Goal: Task Accomplishment & Management: Use online tool/utility

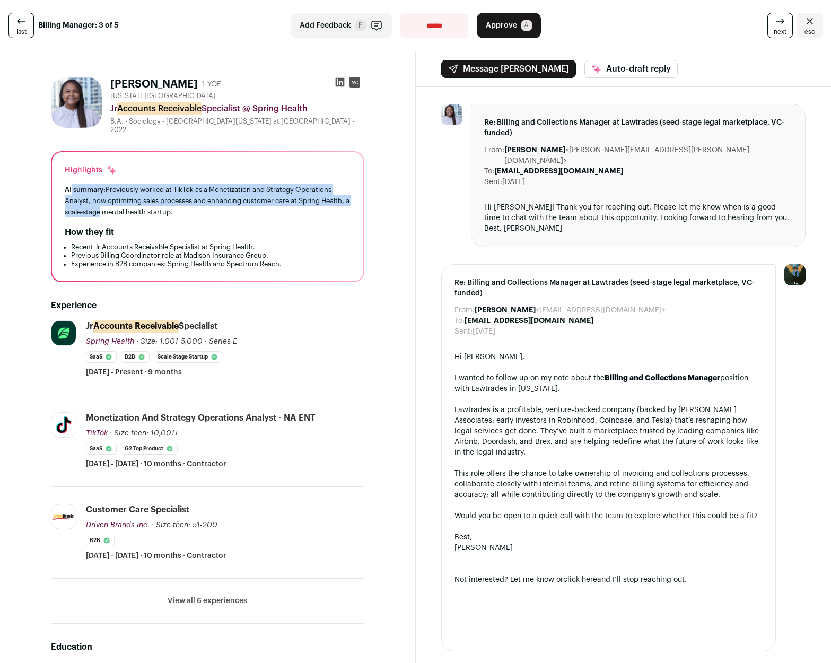
drag, startPoint x: 71, startPoint y: 183, endPoint x: 131, endPoint y: 204, distance: 63.4
click at [131, 204] on div "AI summary: Previously worked at TikTok as a Monetization and Strategy Operatio…" at bounding box center [208, 200] width 286 height 33
drag, startPoint x: 115, startPoint y: 193, endPoint x: 89, endPoint y: 189, distance: 26.9
click at [115, 193] on div "AI summary: Previously worked at TikTok as a Monetization and Strategy Operatio…" at bounding box center [208, 200] width 286 height 33
click at [110, 202] on div "AI summary: Previously worked at TikTok as a Monetization and Strategy Operatio…" at bounding box center [208, 200] width 286 height 33
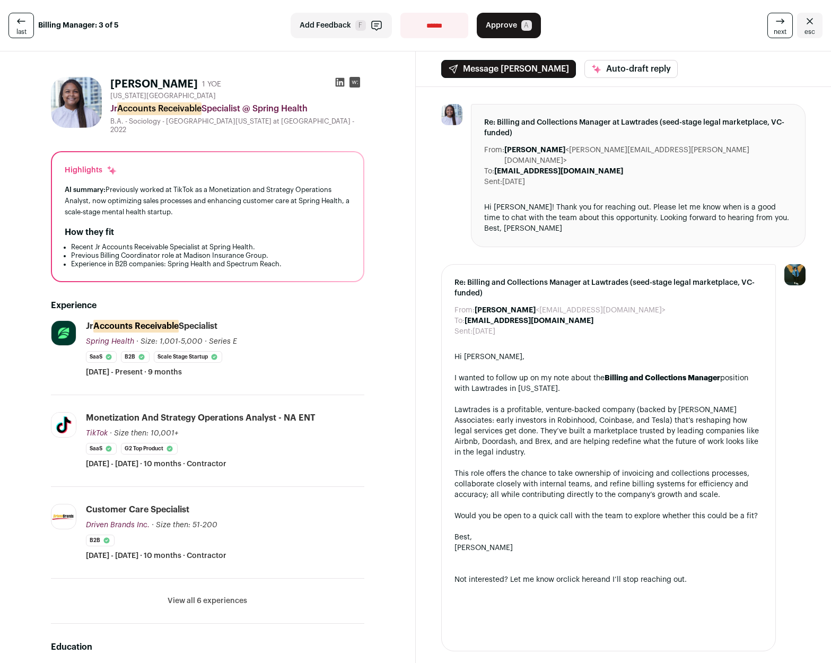
click at [83, 231] on h2 "How they fit" at bounding box center [89, 232] width 49 height 13
drag, startPoint x: 150, startPoint y: 260, endPoint x: 188, endPoint y: 265, distance: 37.9
click at [188, 265] on div "Highlights AI summary: Previously worked at TikTok as a Monetization and Strate…" at bounding box center [207, 216] width 311 height 129
click at [177, 260] on li "Experience in B2B companies: Spring Health and Spectrum Reach." at bounding box center [210, 264] width 279 height 8
click at [19, 29] on span "last" at bounding box center [21, 32] width 10 height 8
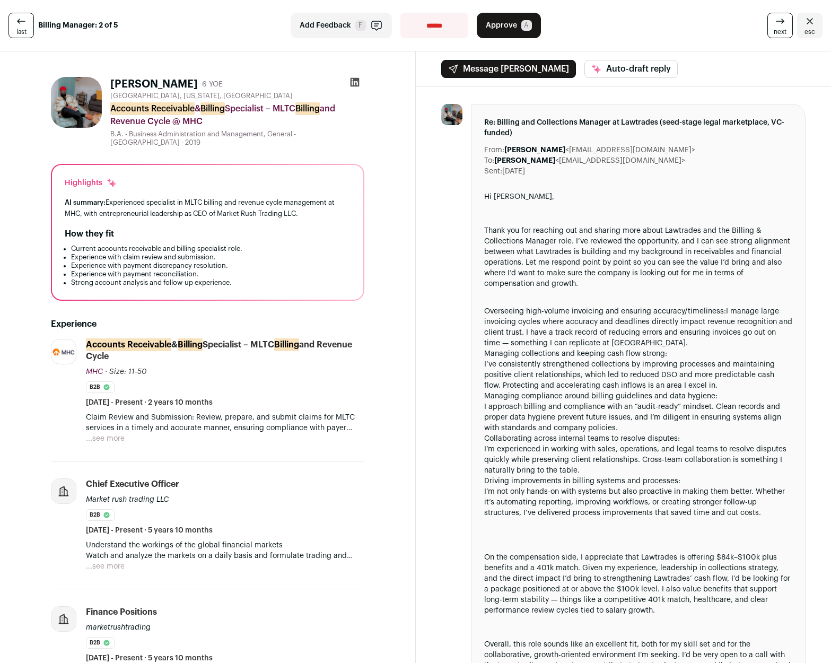
click at [19, 29] on span "last" at bounding box center [21, 32] width 10 height 8
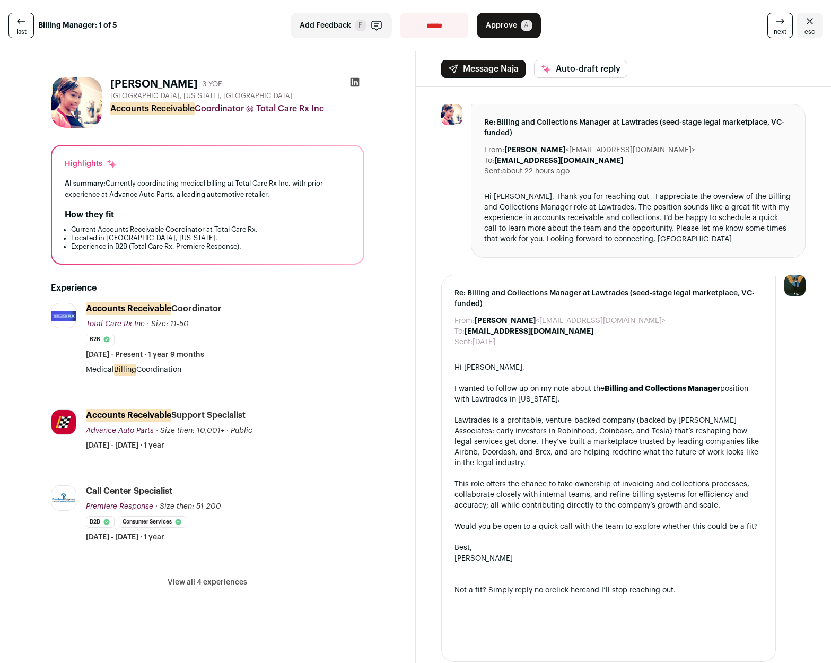
click at [803, 27] on icon "Close" at bounding box center [809, 21] width 13 height 13
